Goal: Information Seeking & Learning: Compare options

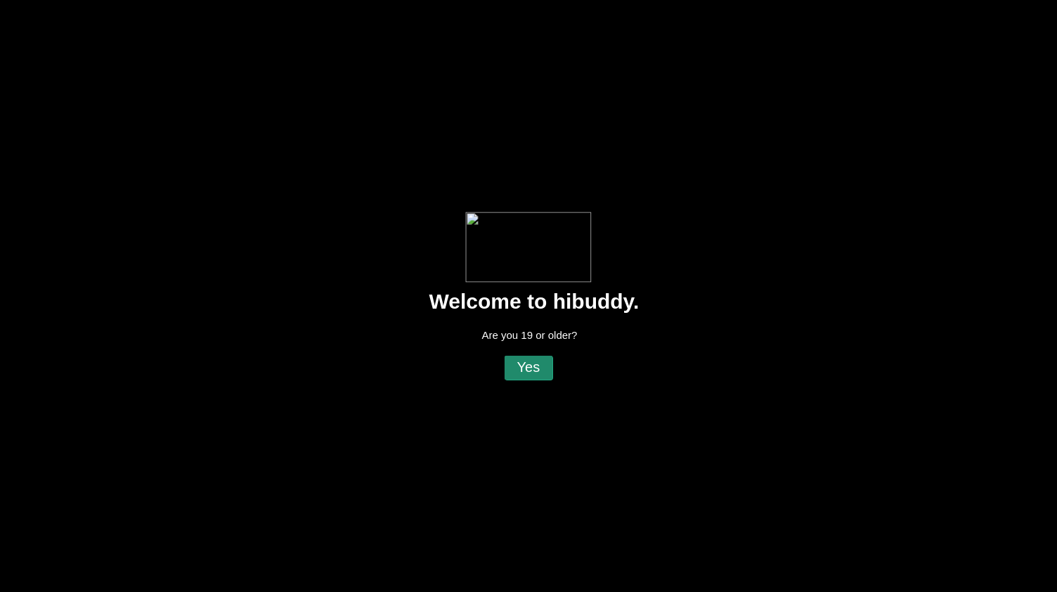
click at [539, 370] on flt-glass-pane at bounding box center [528, 296] width 1057 height 592
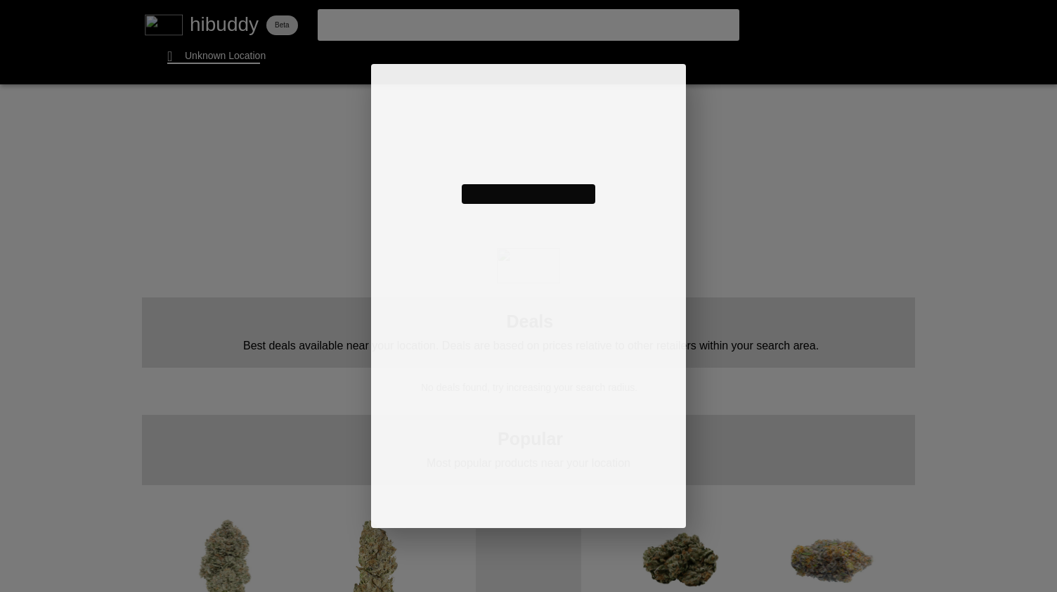
click at [215, 58] on flt-glass-pane at bounding box center [528, 296] width 1057 height 592
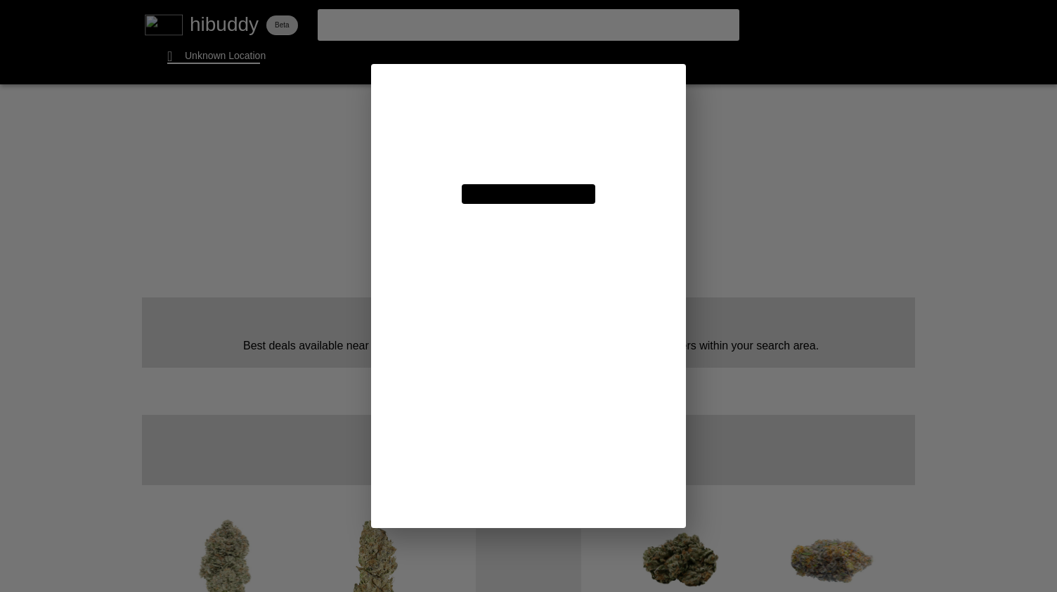
click at [493, 129] on flt-glass-pane at bounding box center [528, 296] width 1057 height 592
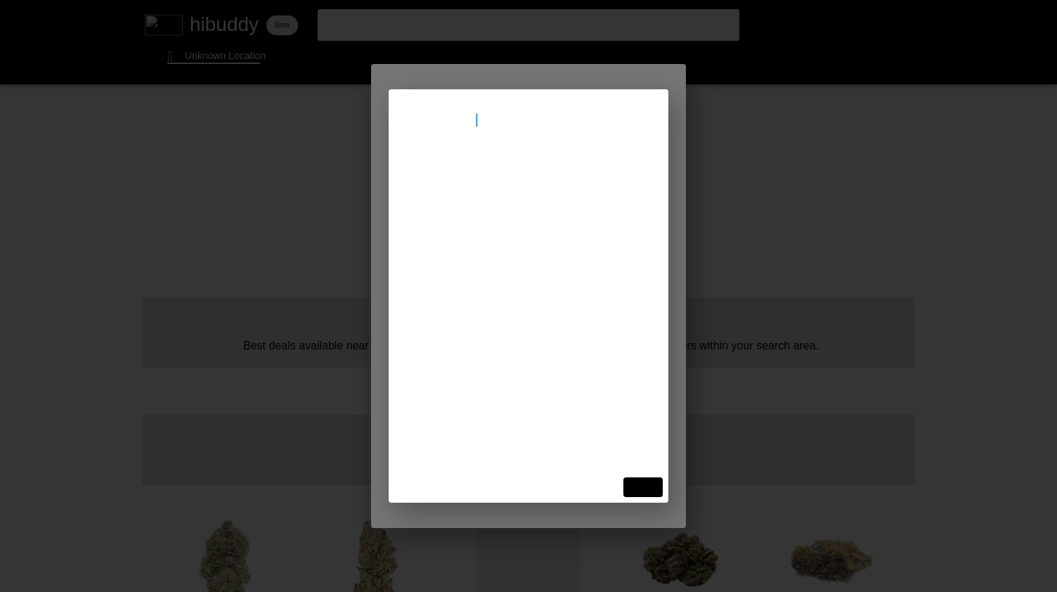
type input "[STREET_ADDRESS]"
click at [490, 179] on flt-glass-pane at bounding box center [528, 296] width 1057 height 592
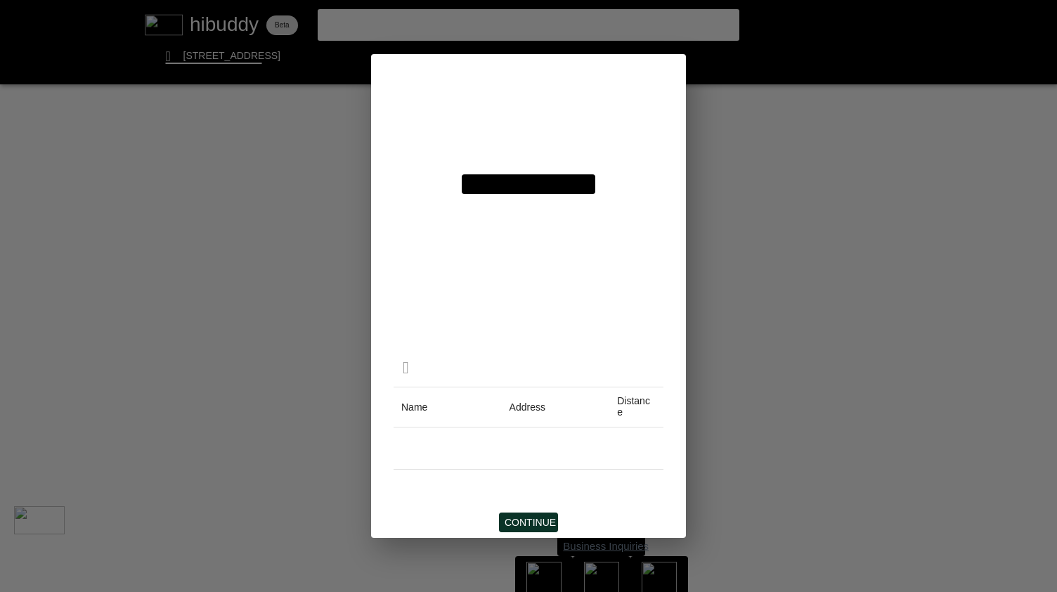
click at [534, 517] on flt-glass-pane at bounding box center [528, 296] width 1057 height 592
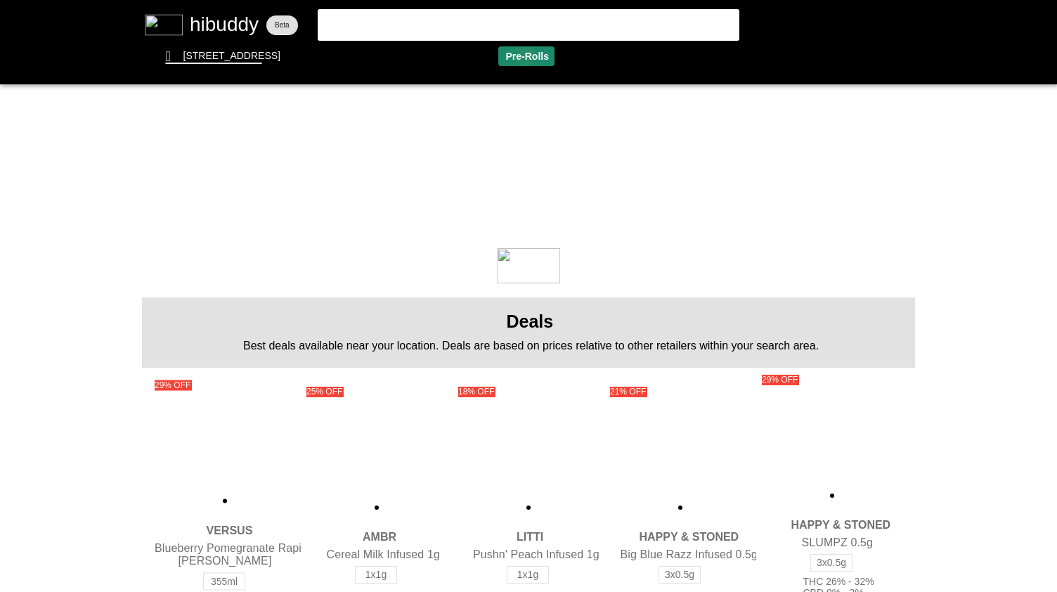
click at [524, 56] on flt-glass-pane at bounding box center [528, 296] width 1057 height 592
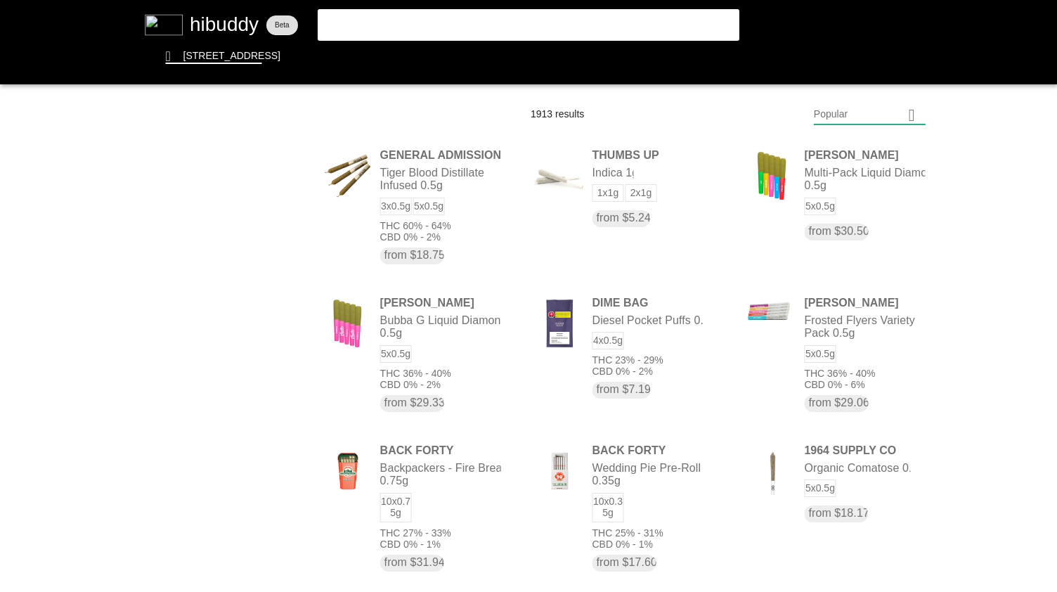
click at [451, 54] on flt-glass-pane at bounding box center [528, 296] width 1057 height 592
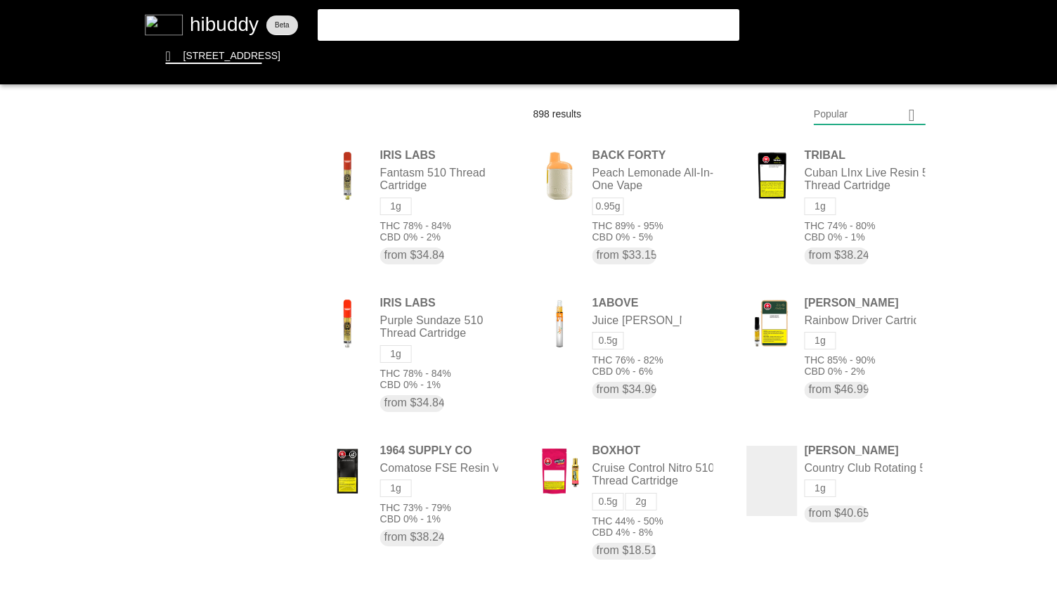
click at [884, 106] on flt-glass-pane at bounding box center [528, 296] width 1057 height 592
click at [524, 62] on flt-glass-pane at bounding box center [528, 296] width 1057 height 592
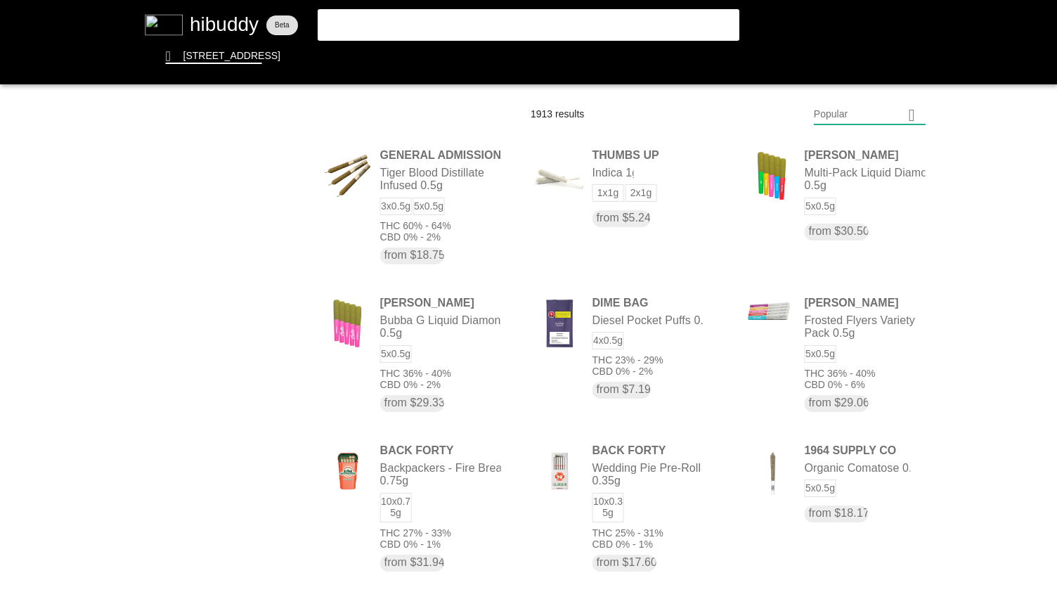
click at [861, 494] on flt-glass-pane at bounding box center [528, 296] width 1057 height 592
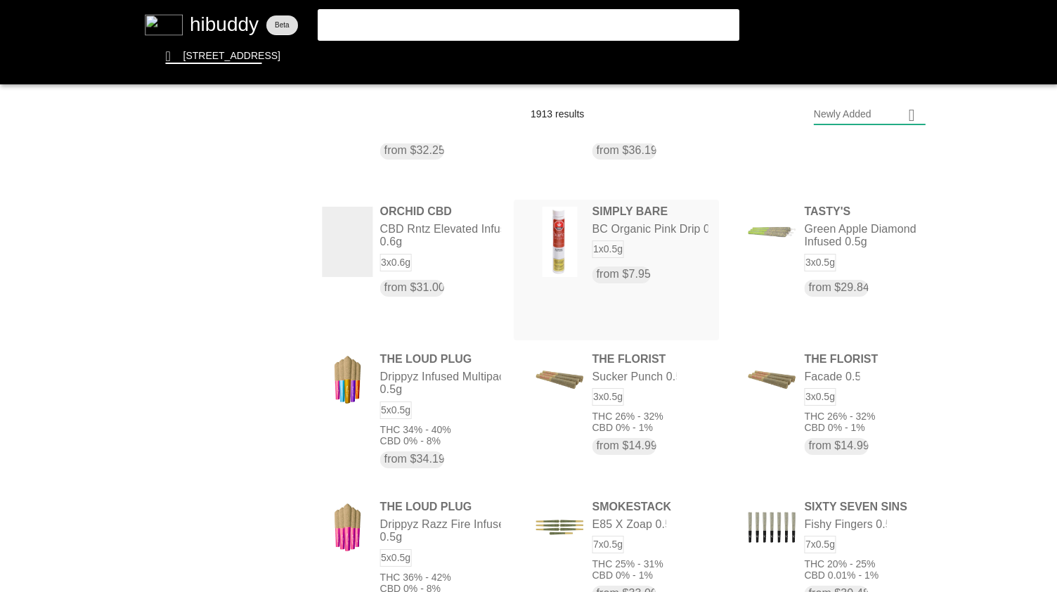
click at [676, 260] on flt-glass-pane at bounding box center [528, 296] width 1057 height 592
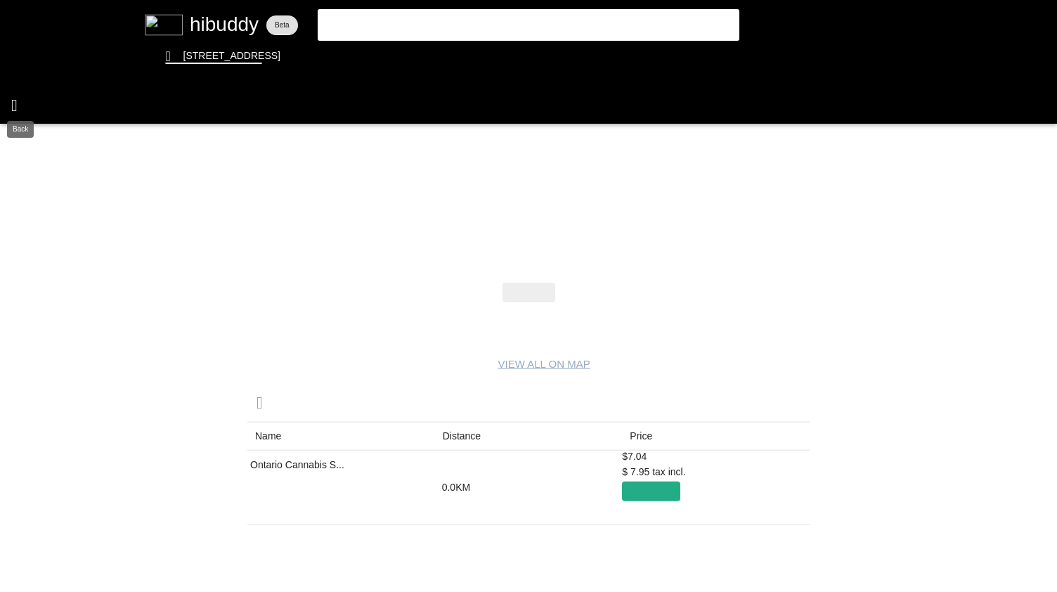
click at [14, 97] on flt-glass-pane at bounding box center [528, 296] width 1057 height 592
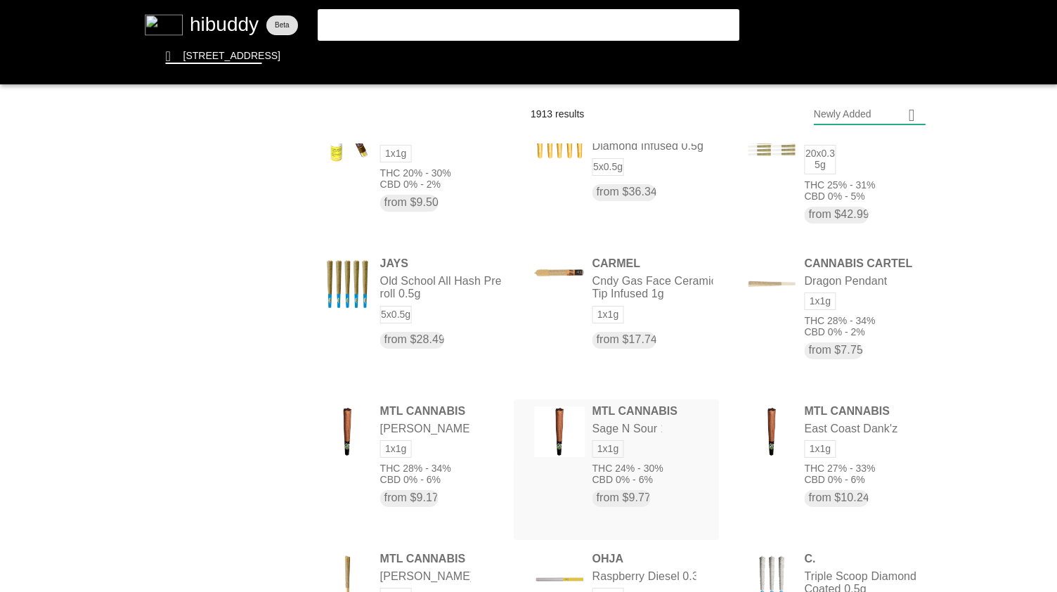
click at [603, 476] on flt-glass-pane at bounding box center [528, 296] width 1057 height 592
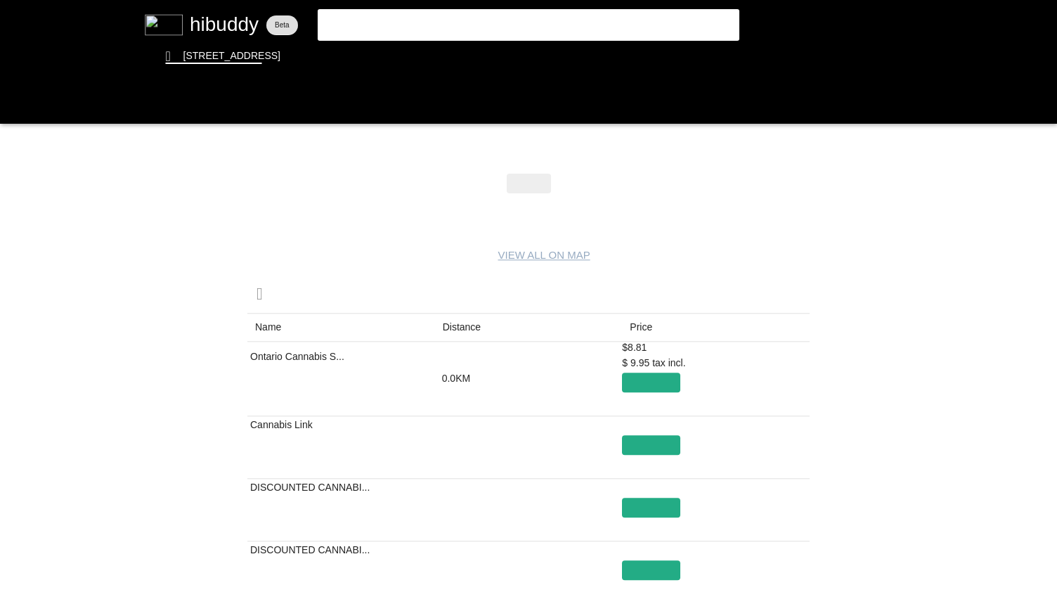
click at [462, 323] on flt-glass-pane at bounding box center [528, 296] width 1057 height 592
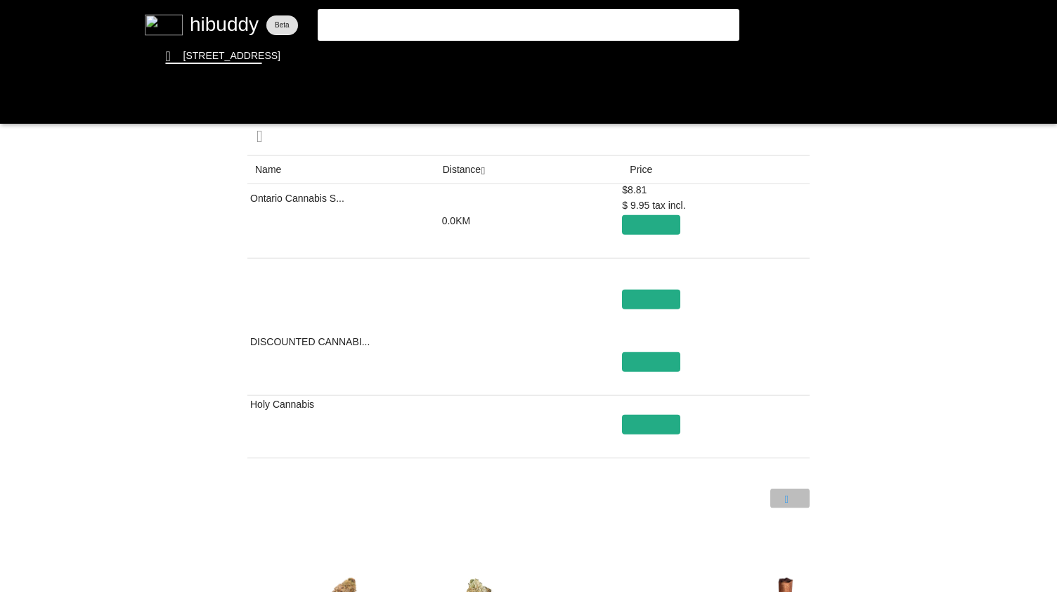
click at [795, 498] on flt-glass-pane at bounding box center [528, 296] width 1057 height 592
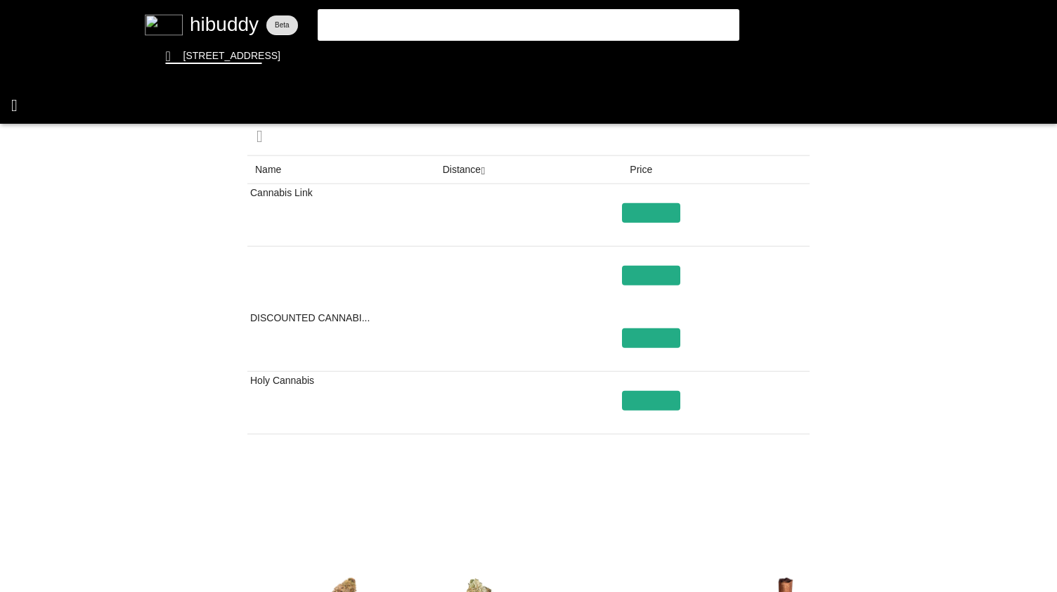
click at [16, 104] on flt-glass-pane at bounding box center [528, 296] width 1057 height 592
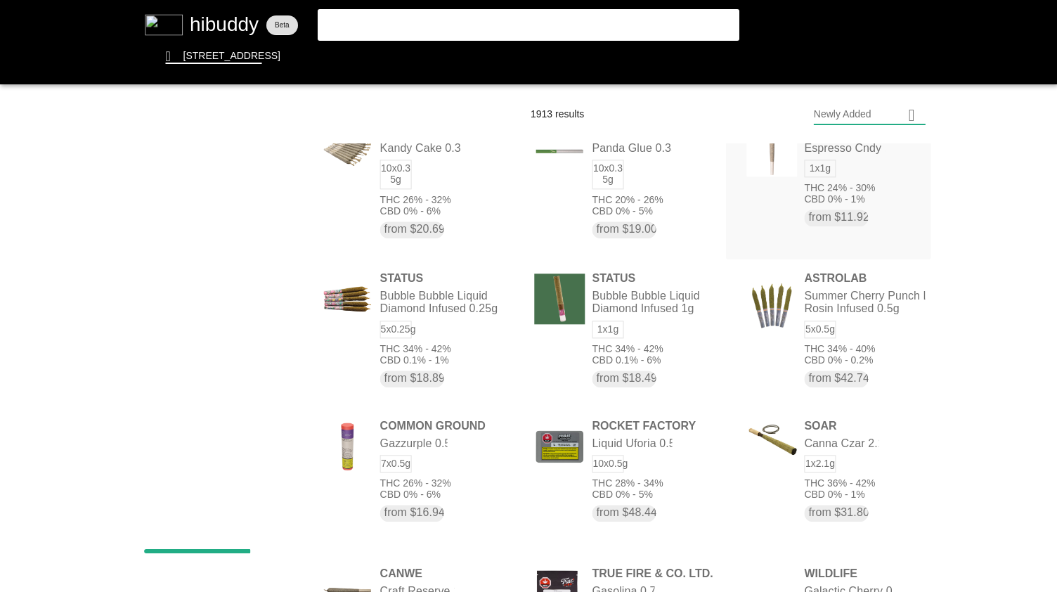
click at [861, 165] on flt-glass-pane at bounding box center [528, 296] width 1057 height 592
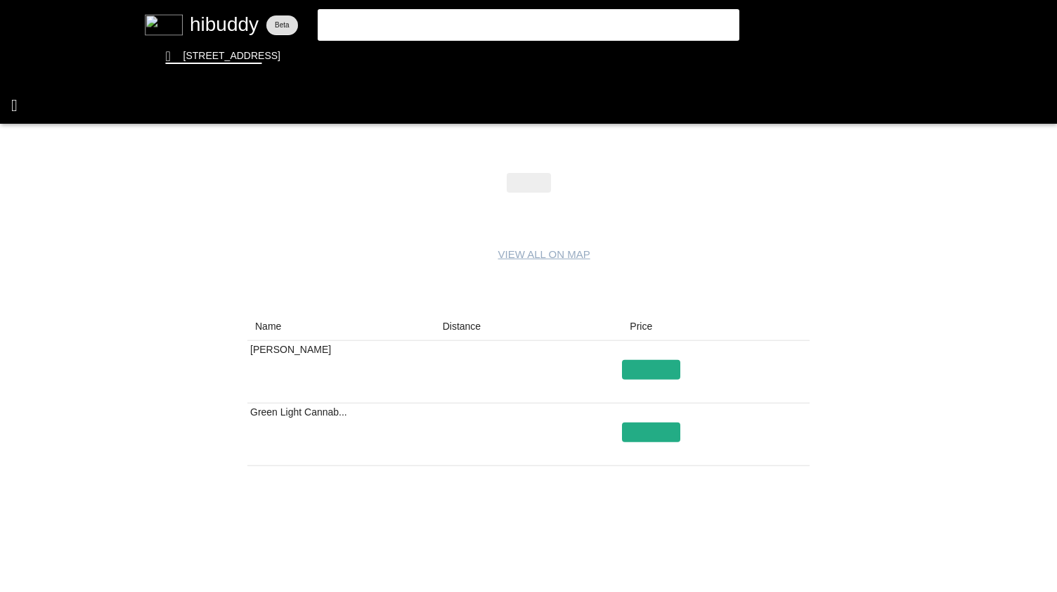
click at [14, 112] on flt-glass-pane at bounding box center [528, 296] width 1057 height 592
